Goal: Task Accomplishment & Management: Use online tool/utility

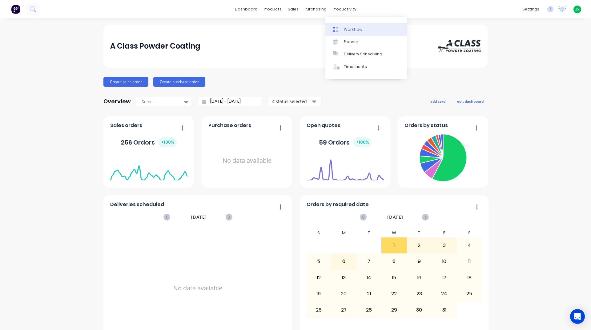
click at [355, 30] on div "Workflow" at bounding box center [353, 30] width 18 height 6
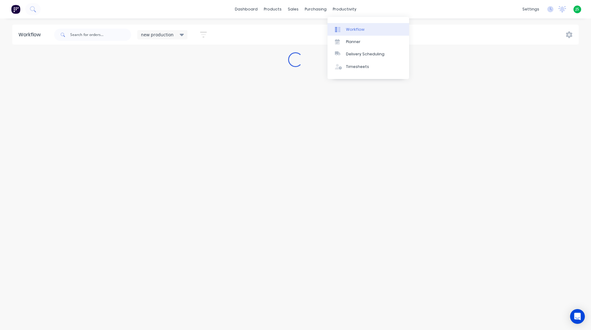
click at [351, 28] on div "Workflow" at bounding box center [355, 30] width 18 height 6
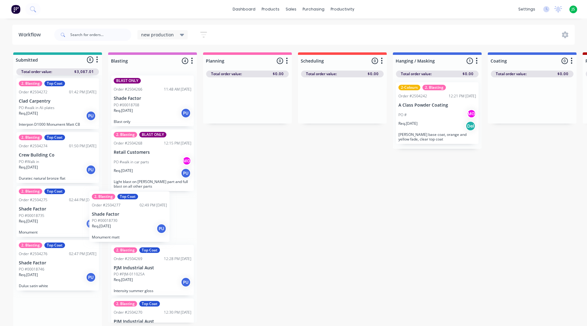
scroll to position [1, 0]
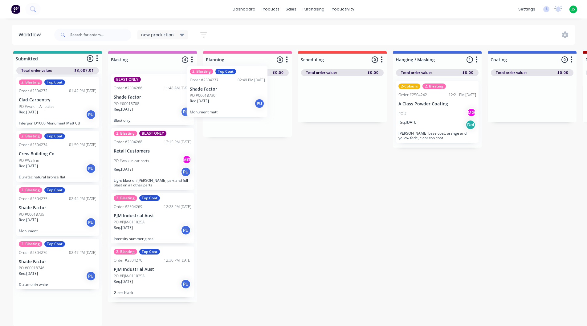
drag, startPoint x: 52, startPoint y: 306, endPoint x: 234, endPoint y: 97, distance: 276.6
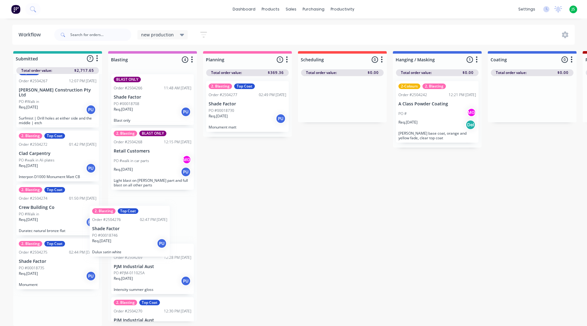
scroll to position [3, 0]
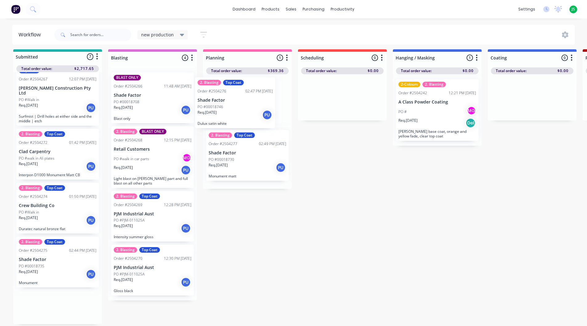
drag, startPoint x: 51, startPoint y: 300, endPoint x: 233, endPoint y: 97, distance: 272.8
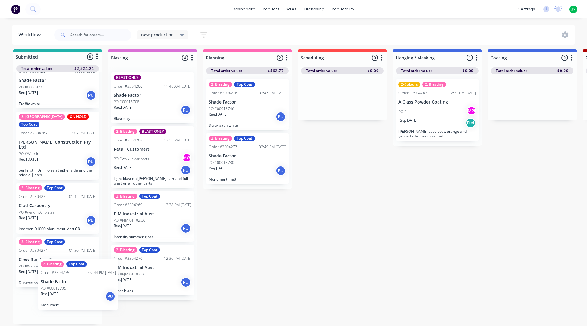
scroll to position [5, 0]
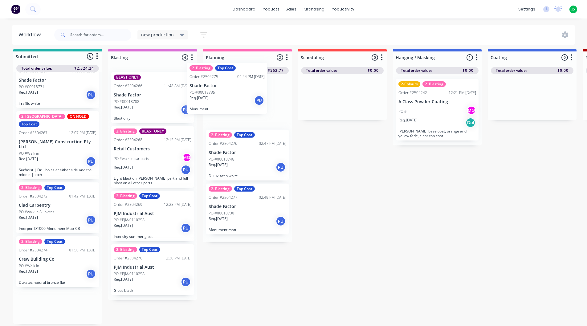
drag, startPoint x: 49, startPoint y: 305, endPoint x: 227, endPoint y: 93, distance: 277.4
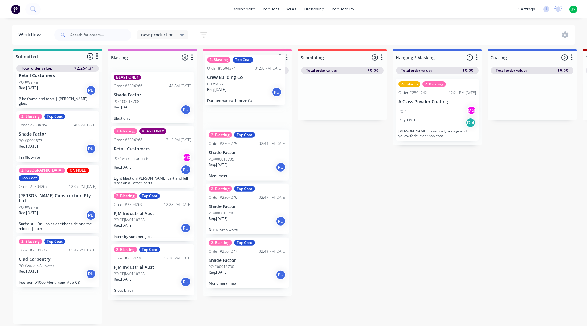
scroll to position [4, 0]
drag, startPoint x: 53, startPoint y: 306, endPoint x: 245, endPoint y: 98, distance: 283.5
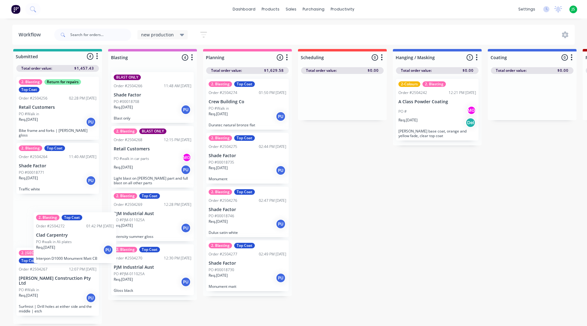
scroll to position [5, 0]
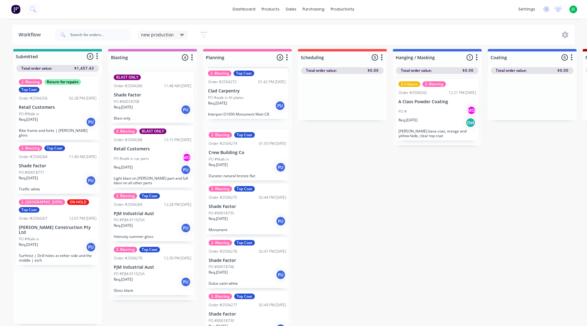
drag, startPoint x: 55, startPoint y: 291, endPoint x: 248, endPoint y: 105, distance: 268.1
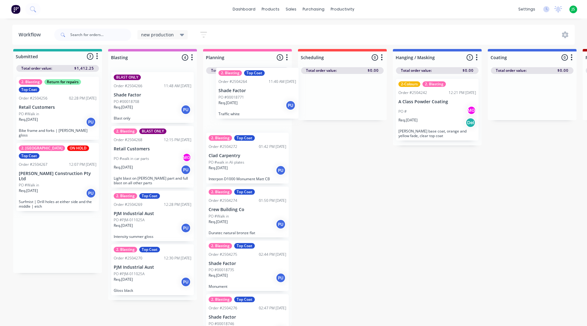
drag, startPoint x: 59, startPoint y: 173, endPoint x: 260, endPoint y: 102, distance: 212.8
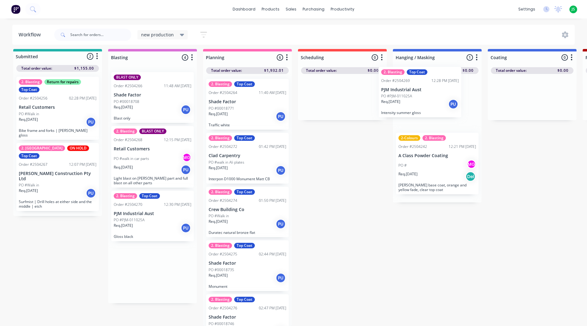
drag, startPoint x: 146, startPoint y: 212, endPoint x: 418, endPoint y: 84, distance: 300.5
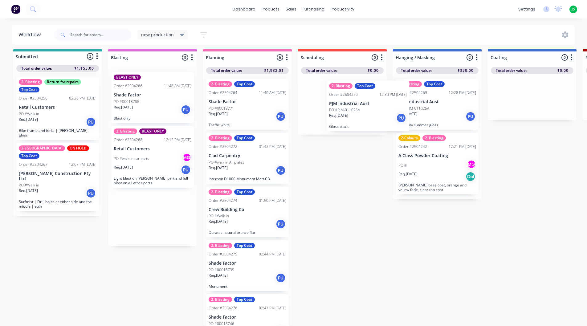
scroll to position [2, 0]
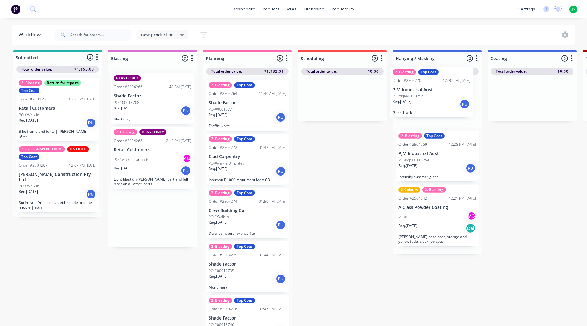
drag, startPoint x: 146, startPoint y: 229, endPoint x: 430, endPoint y: 105, distance: 309.8
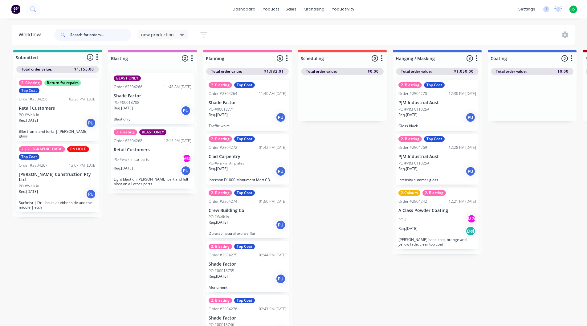
click at [94, 34] on input "text" at bounding box center [100, 35] width 61 height 12
type input "dohmann"
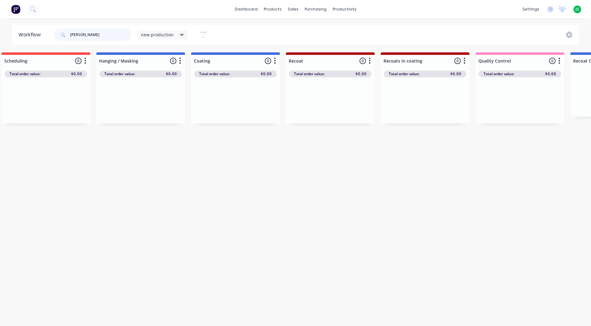
scroll to position [0, 0]
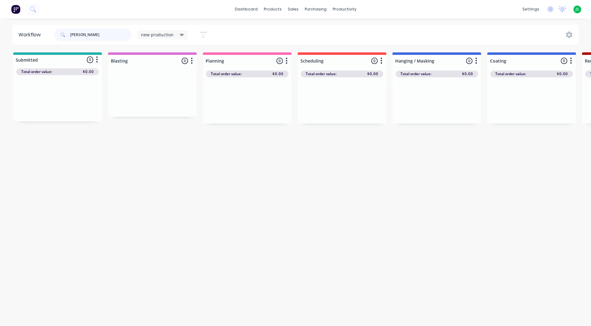
drag, startPoint x: 108, startPoint y: 36, endPoint x: 0, endPoint y: 48, distance: 108.5
click at [0, 48] on div "Workflow dohmann new production Save new view None edit new production (Default…" at bounding box center [295, 169] width 591 height 289
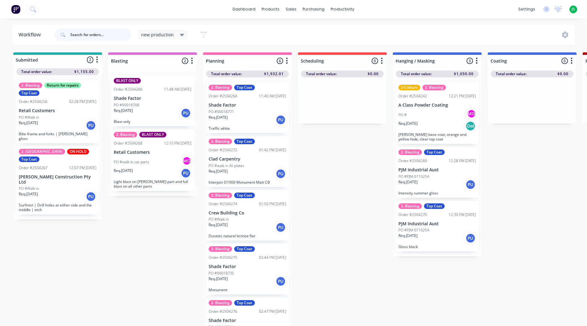
click at [83, 38] on input "text" at bounding box center [100, 35] width 61 height 12
type input "4176"
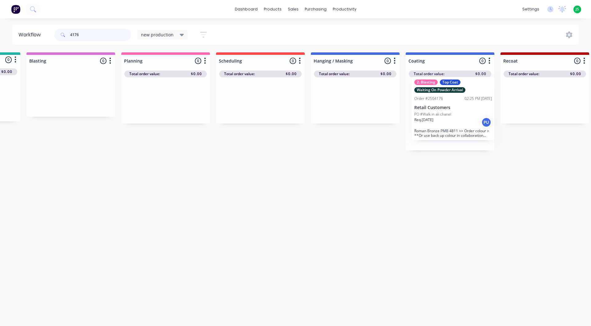
scroll to position [0, 83]
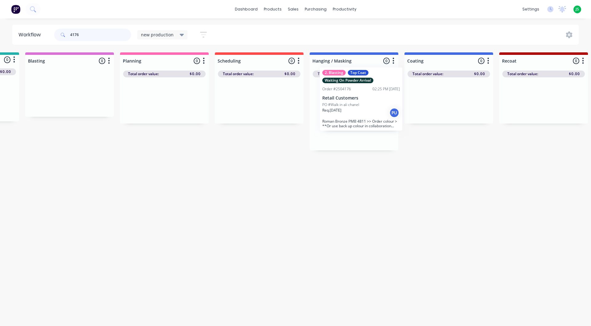
drag, startPoint x: 415, startPoint y: 125, endPoint x: 349, endPoint y: 111, distance: 67.1
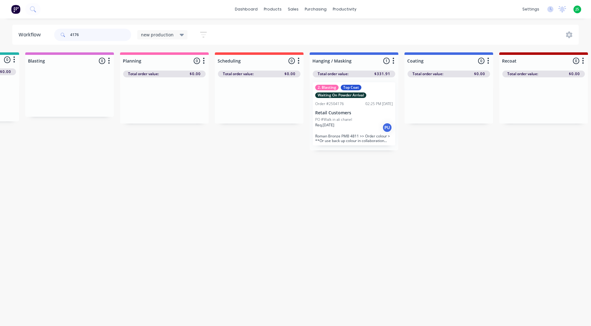
drag, startPoint x: 109, startPoint y: 32, endPoint x: 0, endPoint y: 48, distance: 109.9
click at [0, 38] on div "Workflow 4176 new production Save new view None edit new production (Default) e…" at bounding box center [295, 35] width 591 height 20
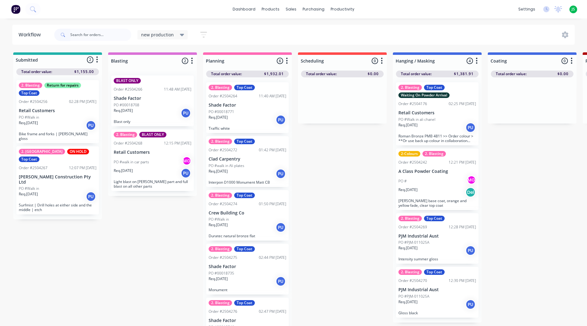
click at [458, 121] on div "PO #Walk in ali chanel" at bounding box center [437, 120] width 78 height 6
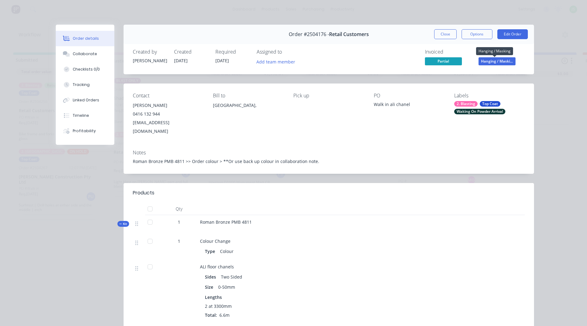
click at [492, 59] on span "Hanging / Maski..." at bounding box center [496, 61] width 37 height 8
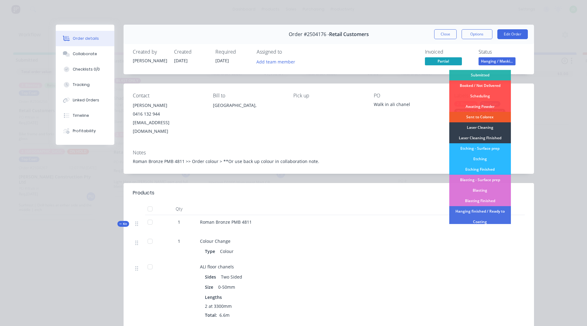
scroll to position [31, 0]
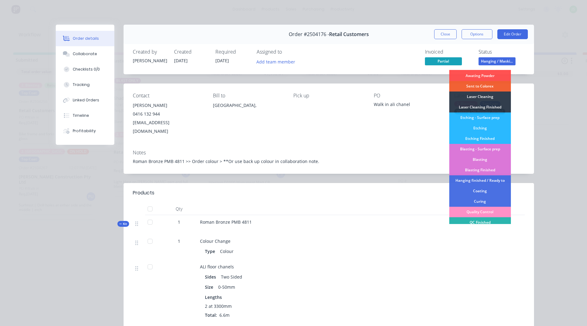
drag, startPoint x: 383, startPoint y: 137, endPoint x: 417, endPoint y: 121, distance: 37.3
click at [383, 145] on div "Notes Roman Bronze PMB 4811 >> Order colour > **Or use back up colour in collab…" at bounding box center [328, 159] width 410 height 29
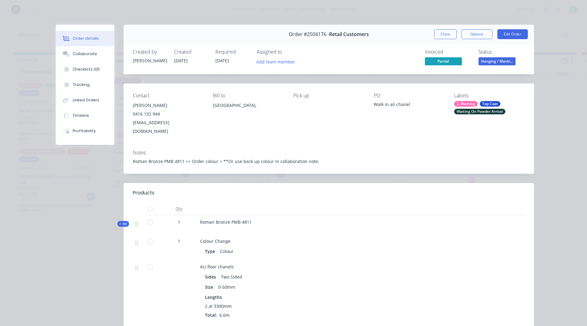
click at [478, 110] on div "Waiting On Powder Arrival" at bounding box center [479, 112] width 51 height 6
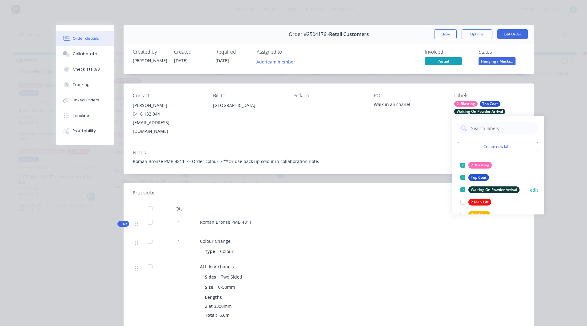
click at [485, 190] on div "Waiting On Powder Arrival" at bounding box center [493, 189] width 51 height 7
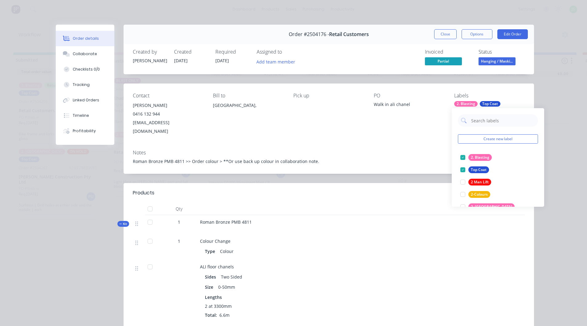
click at [415, 131] on div "Contact Stewart Robley 0416 132 944 stewartrobley@yahoo.com.au Bill to Australi…" at bounding box center [328, 113] width 410 height 61
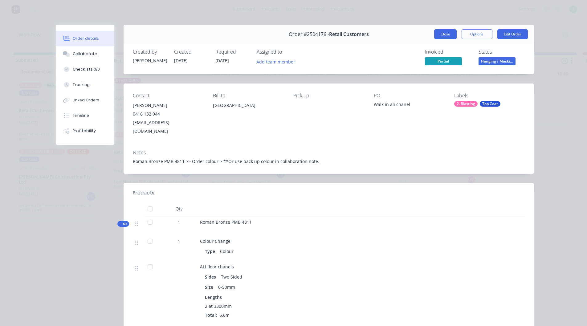
click at [445, 36] on button "Close" at bounding box center [445, 34] width 22 height 10
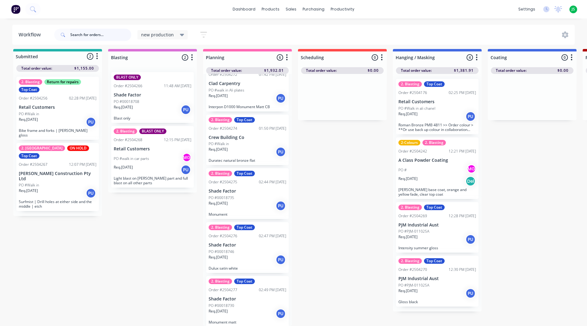
scroll to position [73, 0]
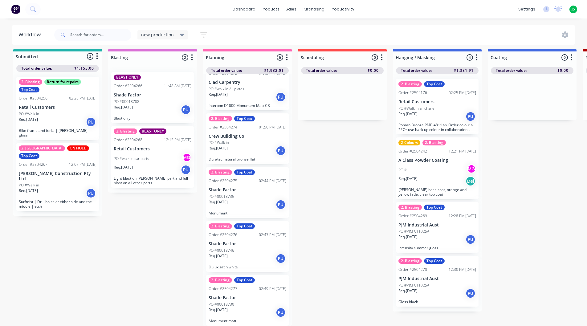
click at [253, 312] on div "Req. 01/10/25 PU" at bounding box center [247, 312] width 78 height 10
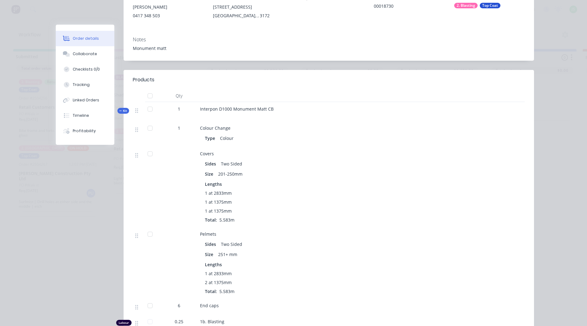
scroll to position [0, 0]
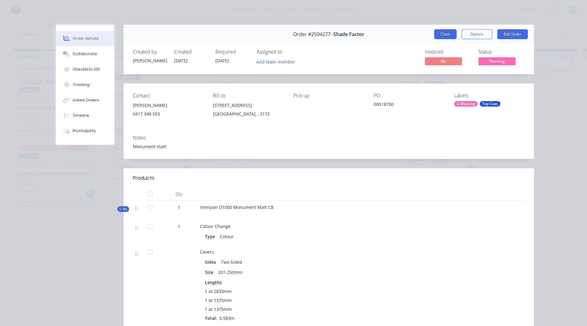
click at [438, 35] on button "Close" at bounding box center [445, 34] width 22 height 10
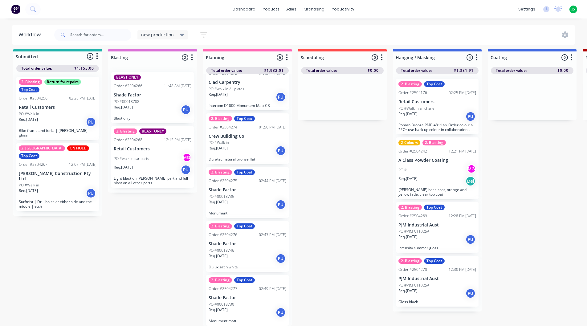
click at [259, 202] on div "Req. 01/10/25 PU" at bounding box center [247, 204] width 78 height 10
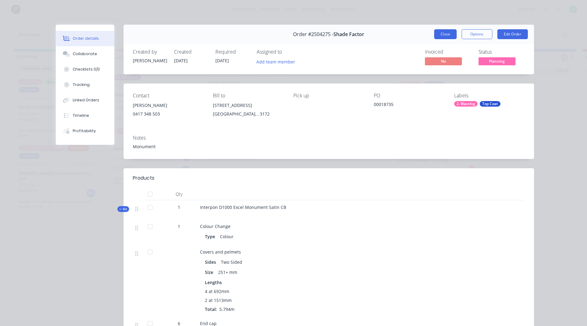
click at [445, 34] on button "Close" at bounding box center [445, 34] width 22 height 10
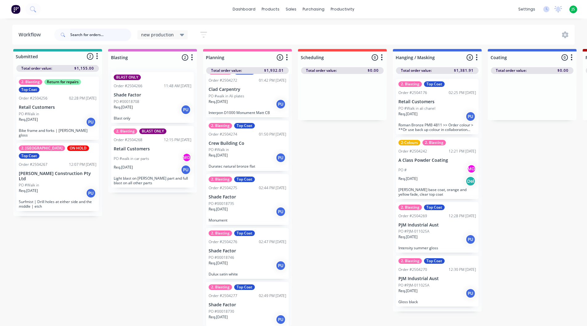
scroll to position [73, 0]
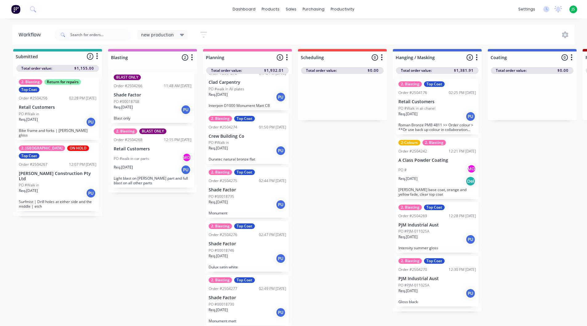
click at [244, 254] on div "Req. 01/10/25 PU" at bounding box center [247, 258] width 78 height 10
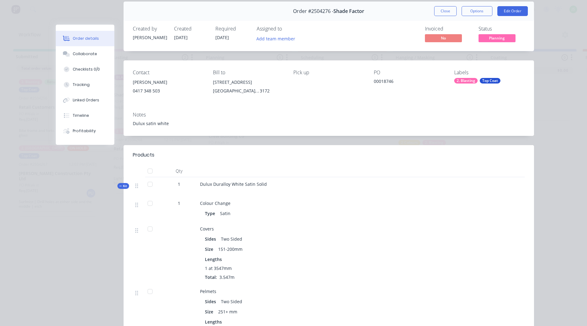
scroll to position [0, 0]
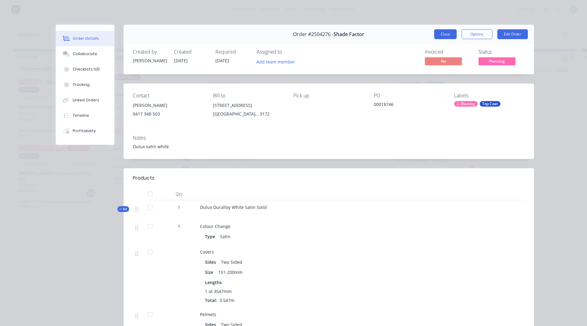
click at [437, 35] on button "Close" at bounding box center [445, 34] width 22 height 10
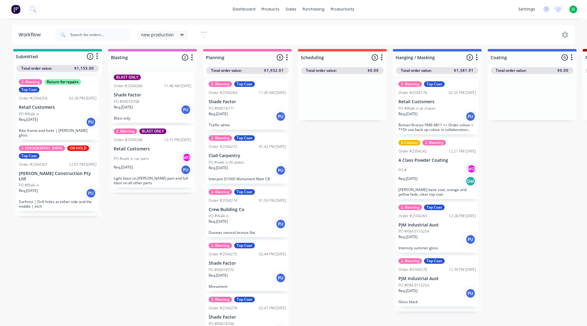
click at [245, 111] on div "Req. 01/10/25 PU" at bounding box center [247, 116] width 78 height 10
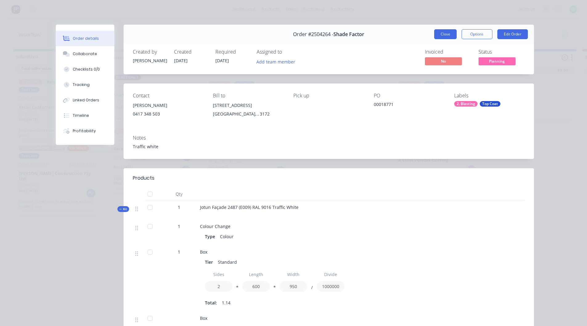
click at [434, 35] on button "Close" at bounding box center [445, 34] width 22 height 10
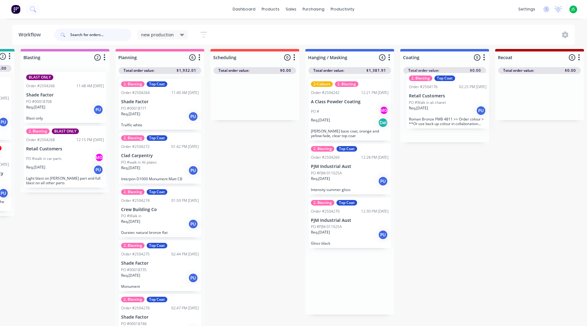
drag, startPoint x: 426, startPoint y: 110, endPoint x: 438, endPoint y: 108, distance: 12.2
